Goal: Task Accomplishment & Management: Use online tool/utility

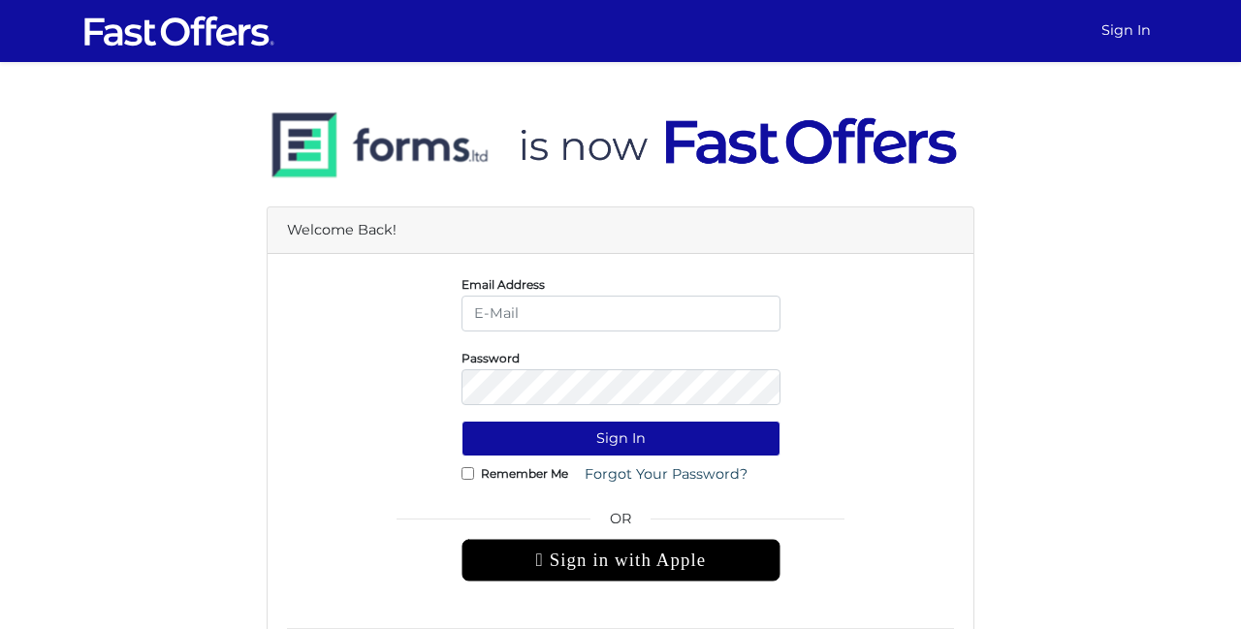
click at [561, 330] on input "email" at bounding box center [620, 314] width 319 height 36
type input "[EMAIL_ADDRESS][DOMAIN_NAME]"
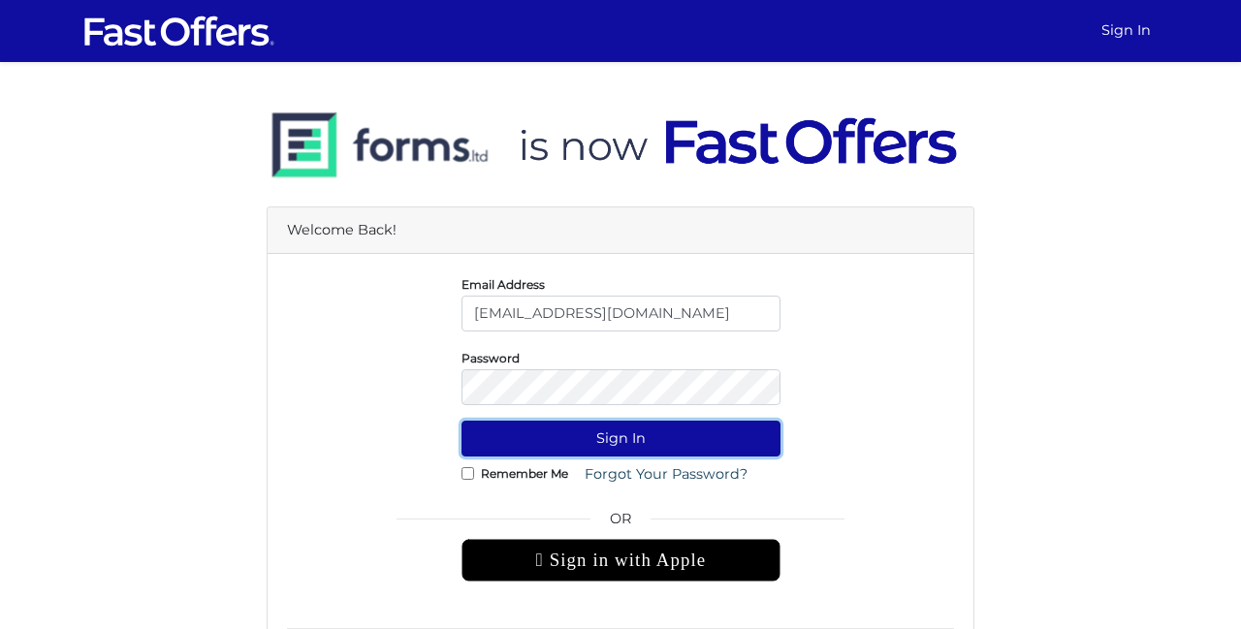
click at [581, 433] on button "Sign In" at bounding box center [620, 439] width 319 height 36
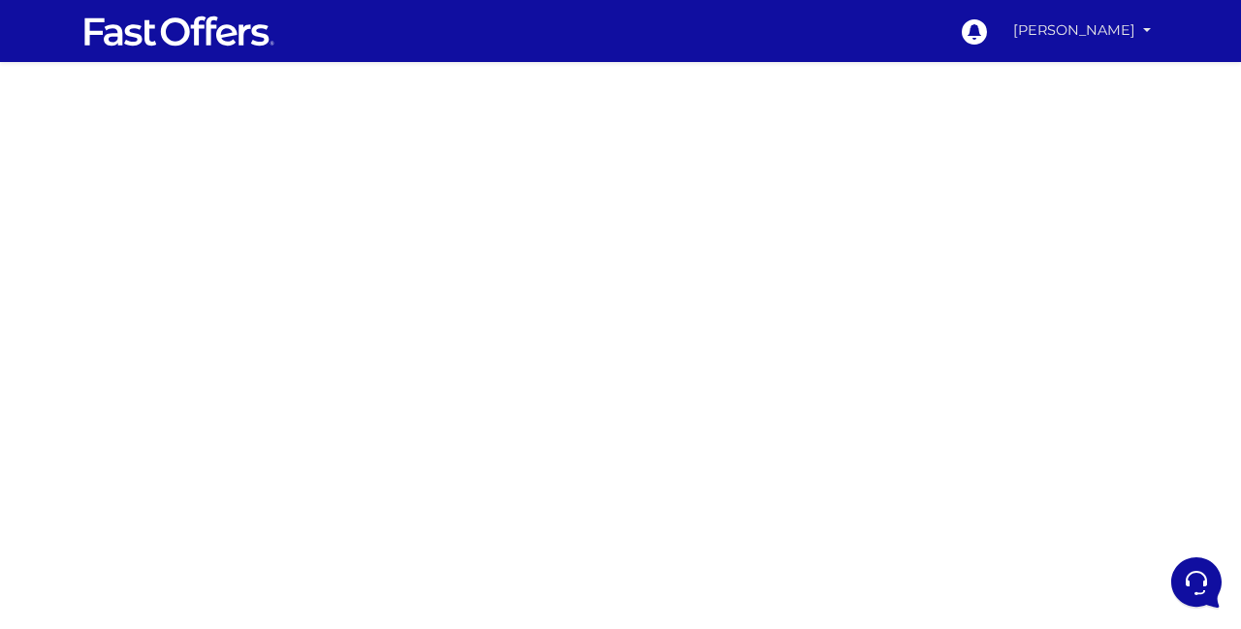
click at [1091, 23] on link "[PERSON_NAME]" at bounding box center [1081, 31] width 153 height 38
